Goal: Task Accomplishment & Management: Use online tool/utility

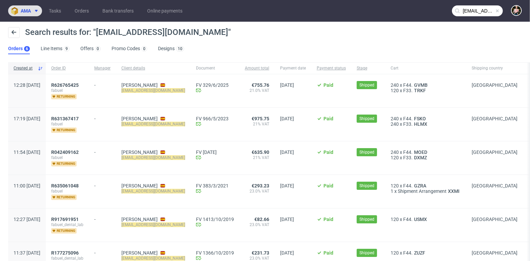
click at [23, 8] on span "ama" at bounding box center [26, 10] width 10 height 5
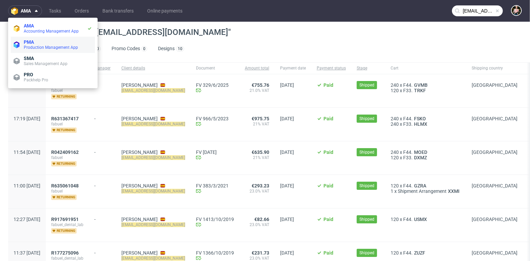
click at [41, 46] on span "Production Management App" at bounding box center [51, 47] width 54 height 5
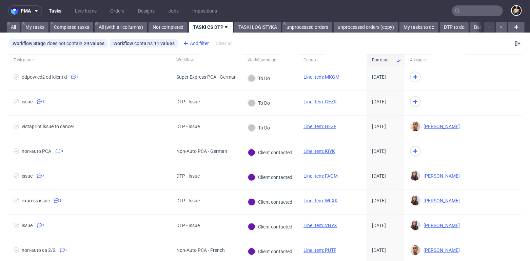
click at [202, 43] on div "Add filter" at bounding box center [195, 43] width 30 height 11
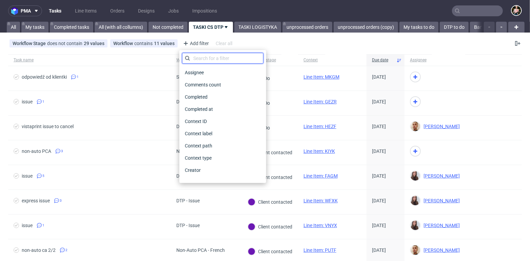
click at [203, 60] on input "text" at bounding box center [222, 58] width 81 height 11
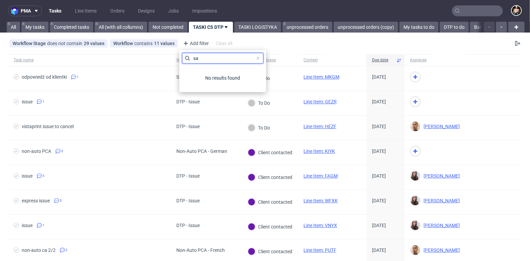
type input "s"
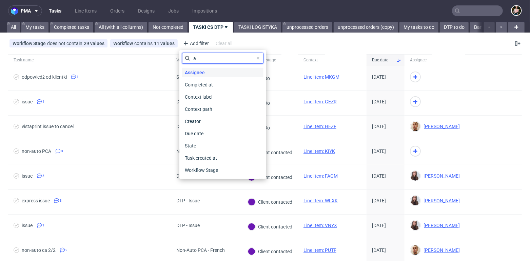
type input "a"
click at [203, 74] on span "Assignee" at bounding box center [194, 72] width 25 height 9
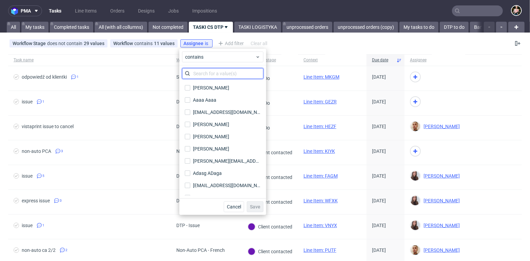
click at [206, 72] on input "text" at bounding box center [222, 73] width 81 height 11
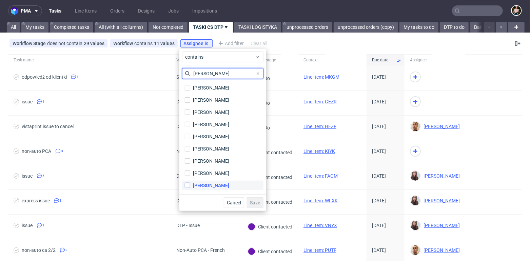
type input "sandra"
click at [186, 186] on input "Sandra Beśka" at bounding box center [187, 185] width 5 height 5
checkbox input "true"
click at [253, 202] on span "Save" at bounding box center [255, 202] width 11 height 5
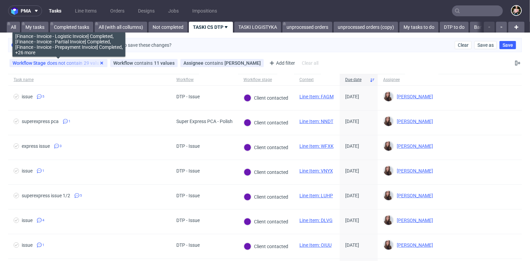
click at [101, 62] on icon at bounding box center [101, 62] width 5 height 5
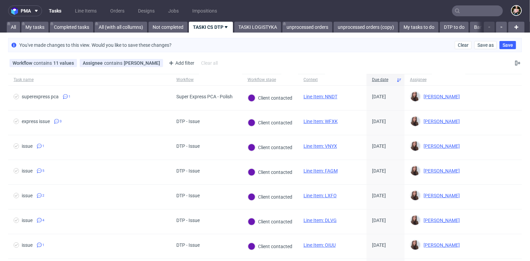
scroll to position [1, 0]
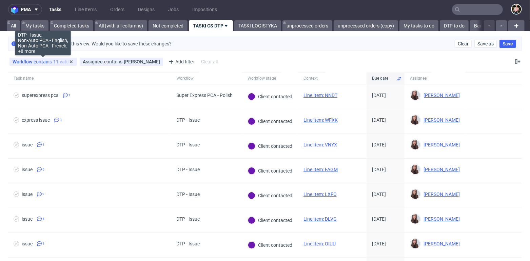
click at [49, 62] on div "Workflow contains 11 values" at bounding box center [43, 61] width 61 height 5
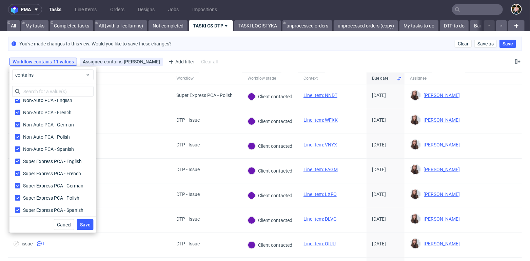
scroll to position [312, 0]
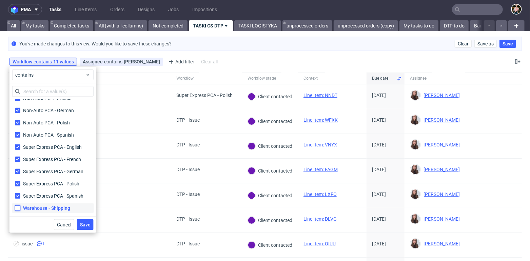
click at [19, 207] on input "Warehouse - Shipping" at bounding box center [17, 207] width 5 height 5
checkbox input "true"
click at [87, 223] on span "Save" at bounding box center [85, 224] width 11 height 5
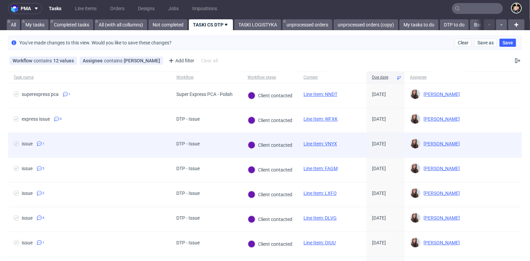
scroll to position [0, 0]
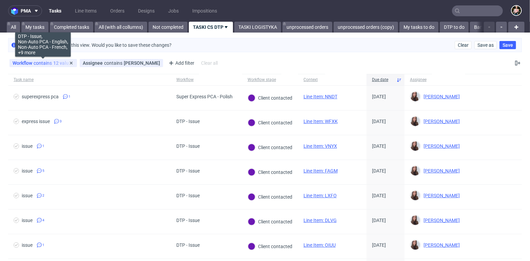
click at [46, 63] on div "Workflow contains 12 values" at bounding box center [43, 62] width 61 height 5
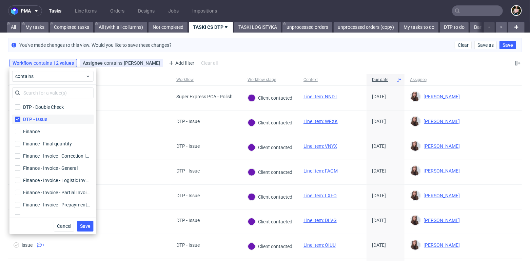
scroll to position [312, 0]
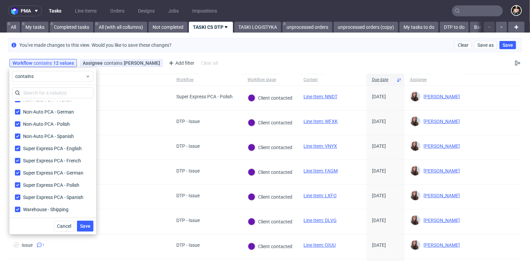
click at [245, 58] on div "Workflow contains 12 values DTP - Issue, Non-Auto PCA - English, Non-Auto PCA -…" at bounding box center [265, 63] width 530 height 16
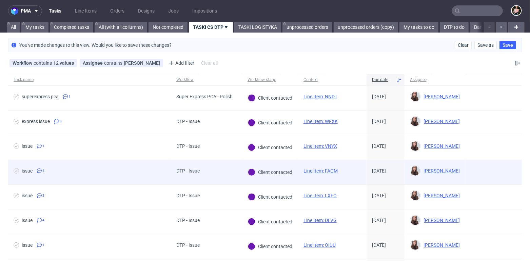
scroll to position [583, 0]
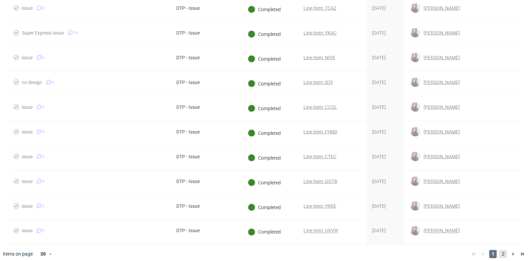
click at [499, 250] on span "2" at bounding box center [502, 254] width 7 height 8
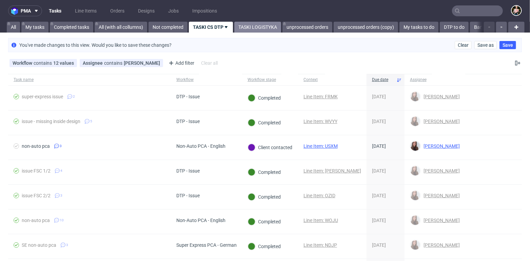
click at [260, 27] on link "TASKI LOGISTYKA" at bounding box center [257, 27] width 47 height 11
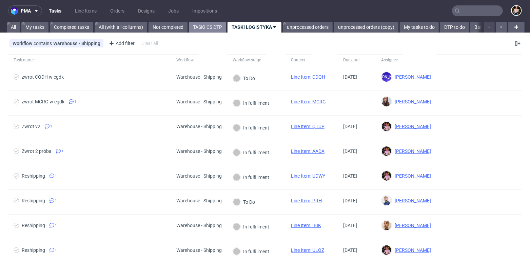
click at [207, 26] on link "TASKI CS DTP" at bounding box center [207, 27] width 37 height 11
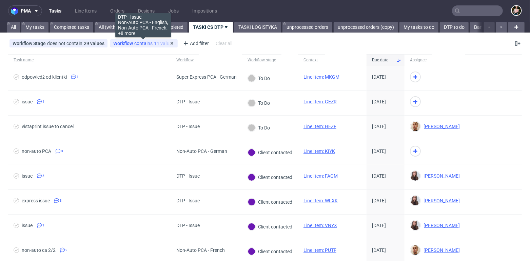
click at [136, 42] on span "contains" at bounding box center [144, 43] width 20 height 5
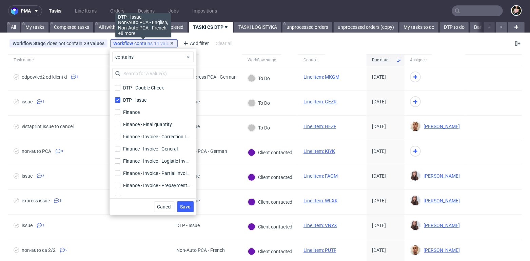
click at [136, 42] on span "contains" at bounding box center [144, 43] width 20 height 5
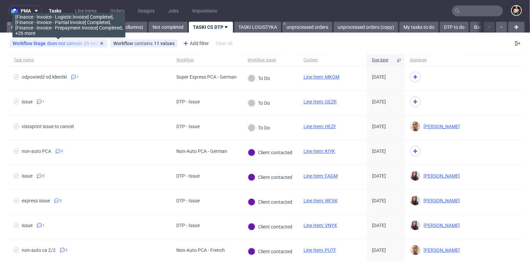
click at [61, 43] on div "Workflow Stage does not contain 29 values" at bounding box center [59, 43] width 92 height 5
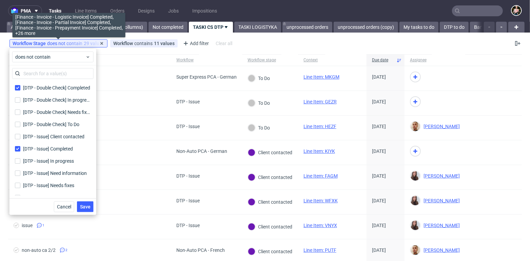
click at [61, 43] on div "Workflow Stage does not contain 29 values" at bounding box center [59, 43] width 92 height 5
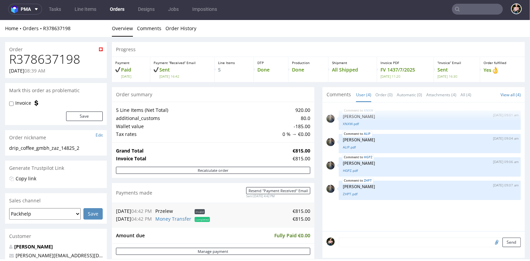
scroll to position [349, 0]
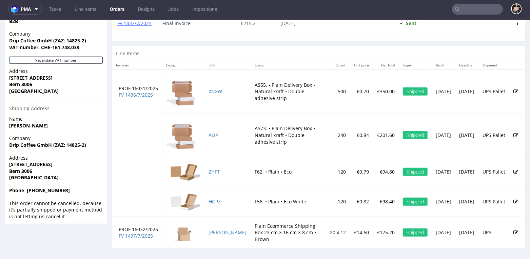
scroll to position [348, 0]
